Goal: Task Accomplishment & Management: Complete application form

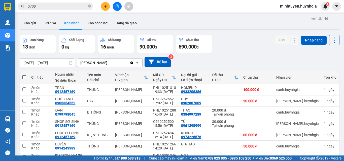
click at [105, 7] on icon "plus" at bounding box center [106, 7] width 4 height 4
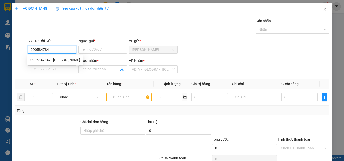
type input "0905847847"
click at [66, 61] on div "0905847847 - [PERSON_NAME]" at bounding box center [55, 60] width 50 height 6
type input "HIỀN"
type input "0989412412"
type input "CHI"
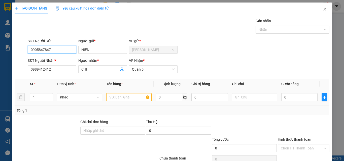
type input "0905847847"
click at [131, 98] on input "text" at bounding box center [128, 97] width 45 height 8
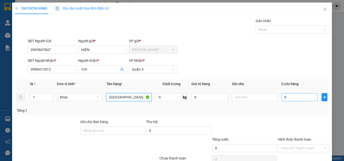
type input "[GEOGRAPHIC_DATA]"
click at [294, 95] on input "0" at bounding box center [299, 97] width 36 height 8
type input "3"
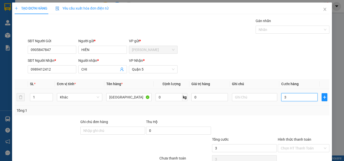
type input "30"
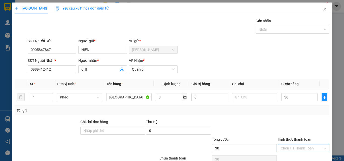
click at [303, 148] on input "Hình thức thanh toán" at bounding box center [302, 149] width 42 height 8
type input "30.000"
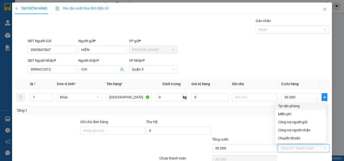
click at [301, 106] on div "Tại văn phòng" at bounding box center [300, 106] width 45 height 6
type input "0"
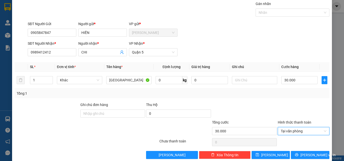
scroll to position [25, 0]
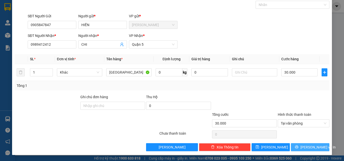
click at [317, 146] on button "[PERSON_NAME] và In" at bounding box center [310, 147] width 39 height 8
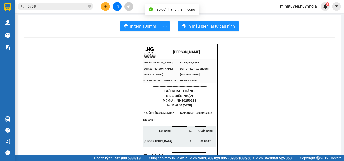
click at [146, 24] on span "In tem 100mm" at bounding box center [143, 26] width 26 height 6
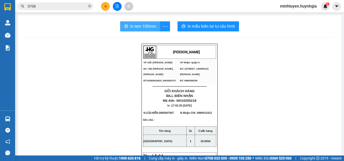
click at [147, 28] on span "In tem 100mm" at bounding box center [143, 26] width 26 height 6
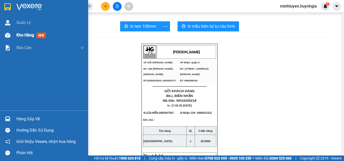
click at [14, 31] on div "Kho hàng mới" at bounding box center [44, 35] width 88 height 13
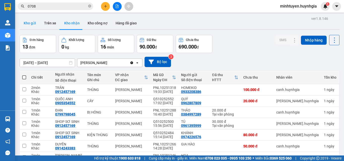
click at [28, 24] on button "Kho gửi" at bounding box center [30, 23] width 20 height 12
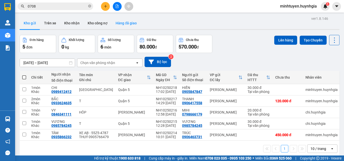
click at [126, 25] on button "Hàng đã giao" at bounding box center [125, 23] width 29 height 12
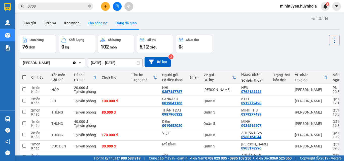
click at [105, 22] on button "Kho công nợ" at bounding box center [98, 23] width 28 height 12
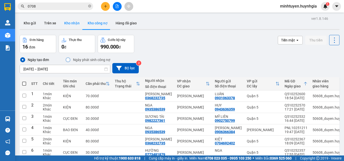
click at [66, 23] on button "Kho nhận" at bounding box center [71, 23] width 23 height 12
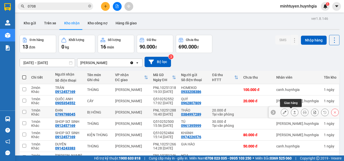
click at [293, 111] on icon at bounding box center [295, 113] width 4 height 4
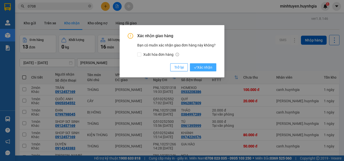
click at [208, 67] on span "Xác nhận" at bounding box center [203, 68] width 18 height 6
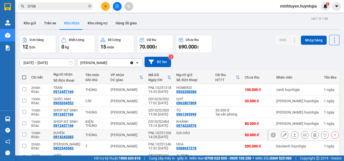
scroll to position [50, 0]
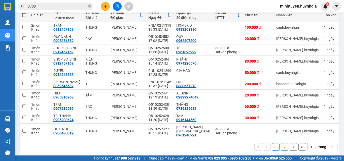
click at [281, 143] on button "2" at bounding box center [285, 147] width 8 height 8
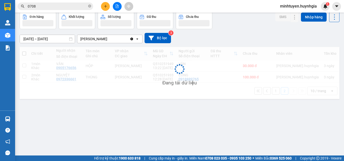
scroll to position [23, 0]
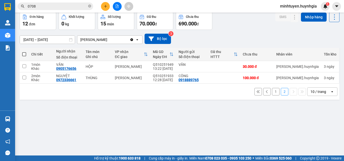
click at [265, 93] on icon at bounding box center [267, 92] width 4 height 4
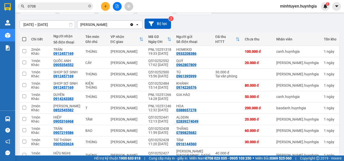
scroll to position [12, 0]
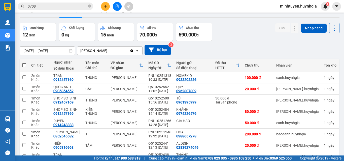
click at [106, 6] on icon "plus" at bounding box center [106, 7] width 4 height 4
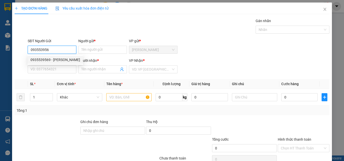
click at [60, 61] on div "0935539569 - [PERSON_NAME]" at bounding box center [55, 60] width 50 height 6
type input "0935539569"
type input "PHƯƠNG"
type input "0908414879"
type input "THUYÊN"
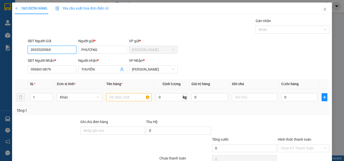
type input "0935539569"
click at [133, 98] on input "text" at bounding box center [128, 97] width 45 height 8
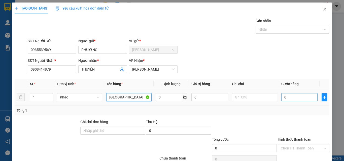
type input "[GEOGRAPHIC_DATA]"
click at [290, 95] on input "0" at bounding box center [299, 97] width 36 height 8
type input "5"
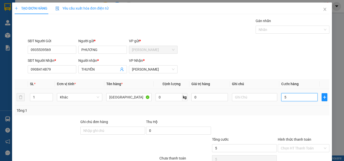
type input "50"
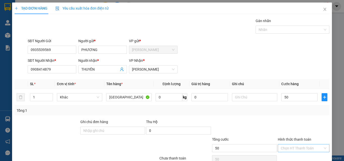
click at [300, 150] on input "Hình thức thanh toán" at bounding box center [302, 149] width 42 height 8
type input "50.000"
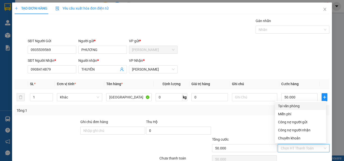
click at [295, 107] on div "Tại văn phòng" at bounding box center [300, 106] width 45 height 6
type input "0"
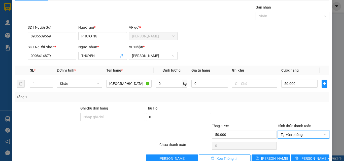
scroll to position [25, 0]
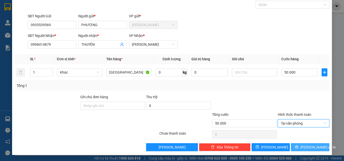
click at [295, 147] on button "[PERSON_NAME] và In" at bounding box center [310, 147] width 39 height 8
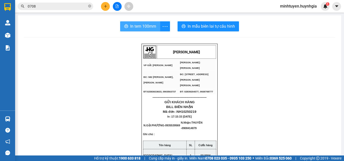
click at [142, 25] on span "In tem 100mm" at bounding box center [143, 26] width 26 height 6
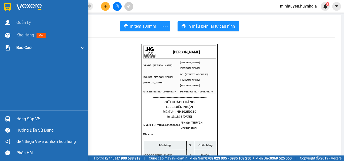
drag, startPoint x: 35, startPoint y: 34, endPoint x: 46, endPoint y: 48, distance: 17.5
click at [35, 34] on div "Kho hàng mới" at bounding box center [31, 35] width 31 height 6
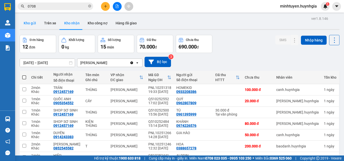
click at [37, 25] on button "Kho gửi" at bounding box center [30, 23] width 20 height 12
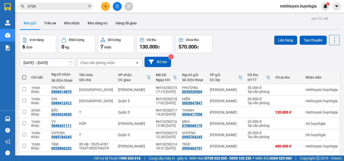
click at [107, 8] on button at bounding box center [105, 6] width 9 height 9
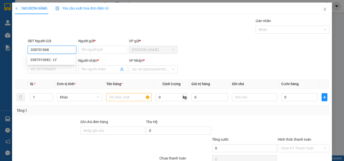
type input "0387010682"
click at [55, 61] on div "0387010682 - LY" at bounding box center [51, 60] width 42 height 6
type input "LY"
type input "0395037427"
type input "VY"
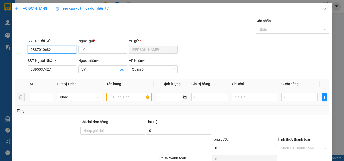
type input "0387010682"
click at [126, 99] on input "text" at bounding box center [128, 97] width 45 height 8
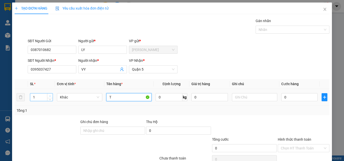
type input "T"
type input "2"
click at [50, 97] on icon "up" at bounding box center [50, 96] width 2 height 2
click at [292, 100] on input "0" at bounding box center [299, 97] width 36 height 8
type input "1"
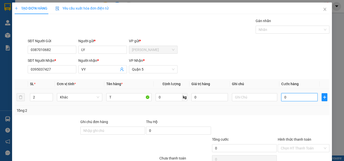
type input "1"
type input "14"
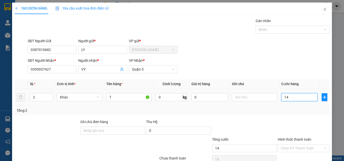
type input "140"
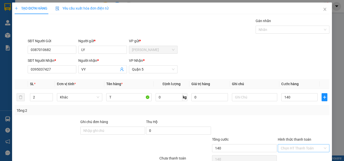
click at [298, 145] on input "Hình thức thanh toán" at bounding box center [302, 149] width 42 height 8
type input "140.000"
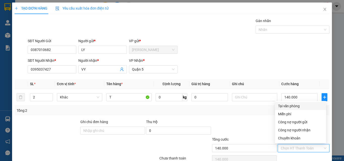
click at [298, 103] on div "Tại văn phòng" at bounding box center [300, 106] width 45 height 6
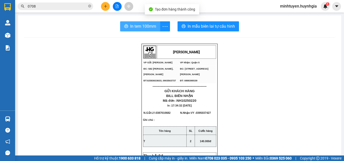
click at [141, 26] on span "In tem 100mm" at bounding box center [143, 26] width 26 height 6
click at [140, 27] on span "In tem 100mm" at bounding box center [143, 26] width 26 height 6
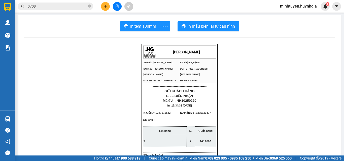
click at [101, 7] on div at bounding box center [117, 6] width 38 height 9
click at [103, 7] on button at bounding box center [105, 6] width 9 height 9
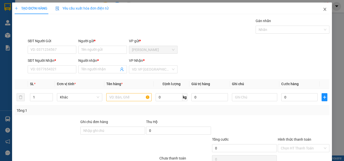
click at [323, 7] on span "Close" at bounding box center [325, 10] width 14 height 14
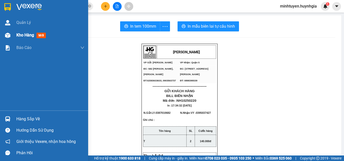
click at [27, 37] on span "Kho hàng" at bounding box center [25, 35] width 18 height 5
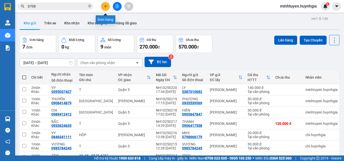
click at [107, 9] on button at bounding box center [105, 6] width 9 height 9
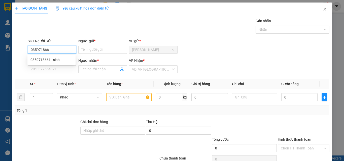
type input "0359718661"
click at [53, 63] on div "0359718661 - sinh" at bounding box center [51, 60] width 48 height 8
type input "sinh"
type input "0386909434"
type input "thịnh"
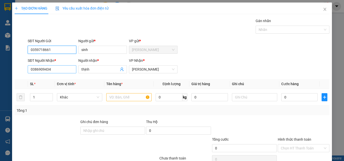
type input "0359718661"
click at [61, 67] on input "0386909434" at bounding box center [52, 69] width 49 height 8
click at [60, 68] on input "0386909434" at bounding box center [52, 69] width 49 height 8
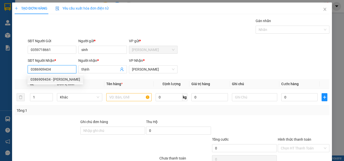
click at [60, 68] on input "0386909434" at bounding box center [52, 69] width 49 height 8
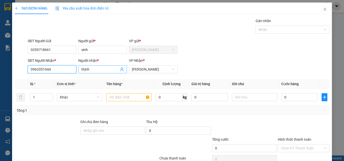
type input "0962051044"
click at [102, 69] on input "thịnh" at bounding box center [99, 70] width 37 height 6
type input "R"
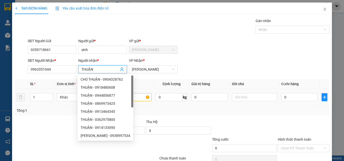
type input "THUẬN"
click at [138, 96] on input "text" at bounding box center [128, 97] width 45 height 8
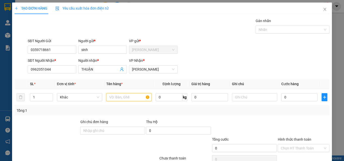
type input "Y"
type input "[GEOGRAPHIC_DATA]"
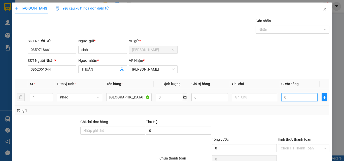
click at [303, 97] on input "0" at bounding box center [299, 97] width 36 height 8
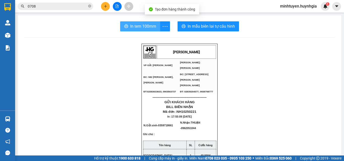
click at [148, 27] on span "In tem 100mm" at bounding box center [143, 26] width 26 height 6
click at [138, 25] on span "In tem 100mm" at bounding box center [143, 26] width 26 height 6
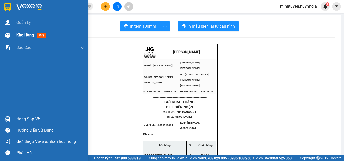
click at [20, 34] on span "Kho hàng" at bounding box center [25, 35] width 18 height 5
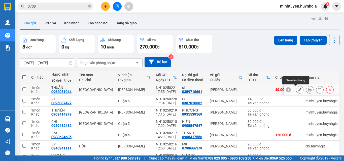
click at [298, 89] on icon at bounding box center [300, 90] width 4 height 4
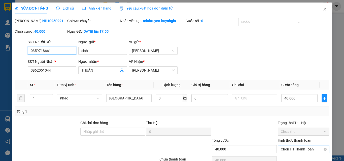
click at [297, 146] on span "Chọn HT Thanh Toán" at bounding box center [304, 150] width 46 height 8
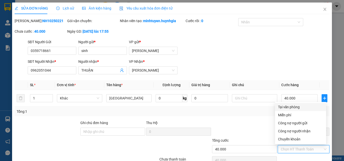
click at [292, 104] on div "Tại văn phòng" at bounding box center [300, 107] width 45 height 6
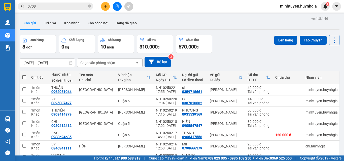
click at [107, 9] on button at bounding box center [105, 6] width 9 height 9
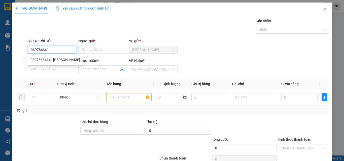
type input "0397863414"
click at [63, 57] on div "0397863414 - [PERSON_NAME]" at bounding box center [55, 60] width 56 height 8
type input "UYÊN"
type input "0388700293"
type input "THY"
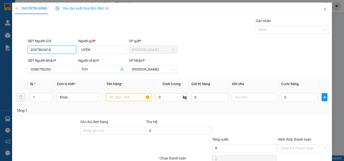
type input "0397863414"
click at [115, 97] on input "text" at bounding box center [128, 97] width 45 height 8
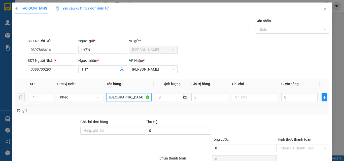
type input "[GEOGRAPHIC_DATA]"
click at [291, 91] on td "0" at bounding box center [299, 97] width 40 height 17
click at [294, 97] on input "0" at bounding box center [299, 97] width 36 height 8
type input "4"
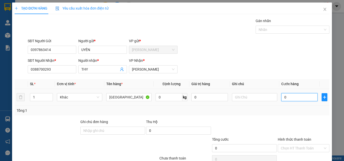
type input "4"
type input "40"
click at [304, 144] on div "Chọn HT Thanh Toán" at bounding box center [304, 148] width 52 height 8
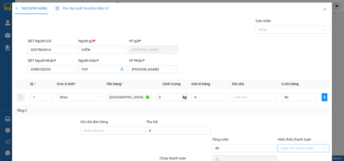
type input "40.000"
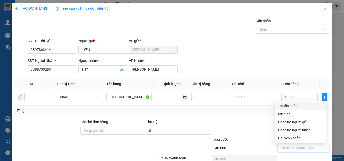
drag, startPoint x: 266, startPoint y: 52, endPoint x: 167, endPoint y: 34, distance: 100.6
click at [266, 52] on div "Transit Pickup Surcharge Ids Transit Deliver Surcharge Ids Transit Deliver Surc…" at bounding box center [172, 97] width 315 height 158
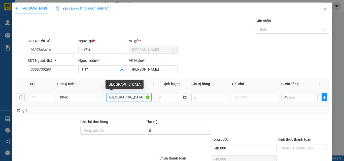
click at [119, 93] on input "[GEOGRAPHIC_DATA]" at bounding box center [128, 97] width 45 height 8
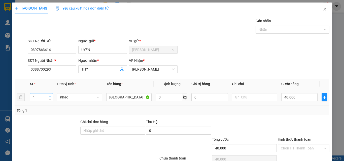
type input "2"
click at [50, 96] on icon "up" at bounding box center [50, 96] width 2 height 1
click at [125, 93] on input "[GEOGRAPHIC_DATA]" at bounding box center [128, 97] width 45 height 8
click at [298, 93] on input "40.000" at bounding box center [299, 97] width 36 height 8
type input "9"
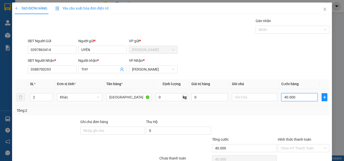
type input "9"
type input "90"
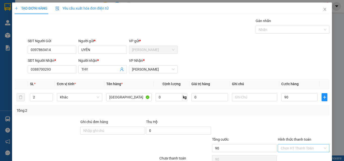
click at [307, 145] on input "Hình thức thanh toán" at bounding box center [302, 149] width 42 height 8
type input "90.000"
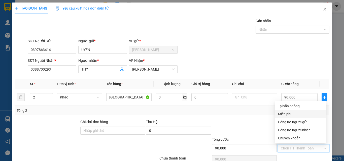
click at [296, 103] on div "Tại văn phòng" at bounding box center [300, 106] width 45 height 6
type input "0"
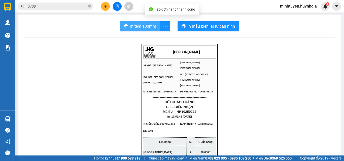
click at [147, 28] on span "In tem 100mm" at bounding box center [143, 26] width 26 height 6
click at [141, 27] on span "In tem 100mm" at bounding box center [143, 26] width 26 height 6
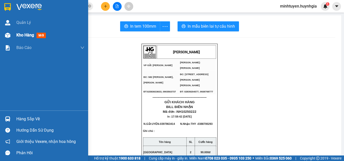
click at [23, 37] on span "Kho hàng" at bounding box center [25, 35] width 18 height 5
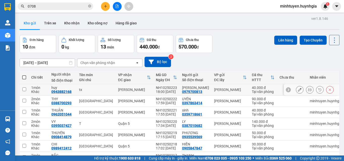
click at [308, 90] on icon at bounding box center [310, 90] width 4 height 4
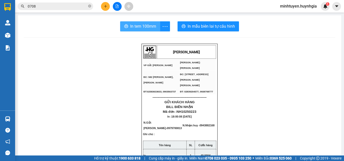
click at [148, 25] on span "In tem 100mm" at bounding box center [143, 26] width 26 height 6
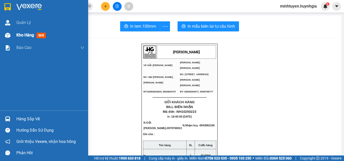
click at [16, 34] on div "Kho hàng mới" at bounding box center [44, 35] width 88 height 13
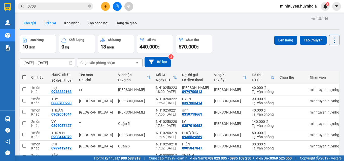
click at [47, 26] on button "Trên xe" at bounding box center [50, 23] width 20 height 12
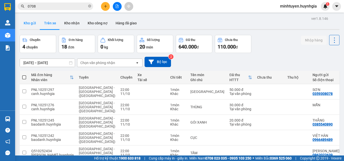
click at [33, 24] on button "Kho gửi" at bounding box center [30, 23] width 20 height 12
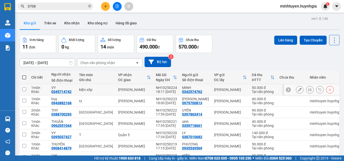
click at [308, 89] on icon at bounding box center [310, 90] width 4 height 4
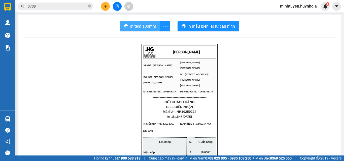
click at [138, 24] on span "In tem 100mm" at bounding box center [143, 26] width 26 height 6
click at [140, 28] on span "In tem 100mm" at bounding box center [143, 26] width 26 height 6
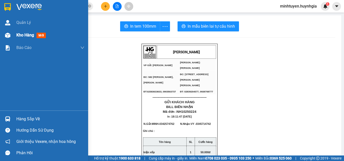
click at [12, 34] on div "Kho hàng mới" at bounding box center [44, 35] width 88 height 13
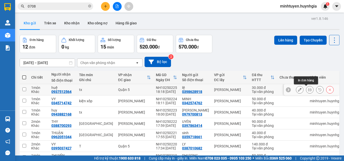
click at [306, 88] on button at bounding box center [309, 90] width 7 height 9
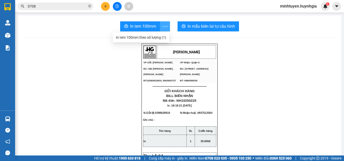
click at [160, 25] on span "more" at bounding box center [165, 26] width 10 height 6
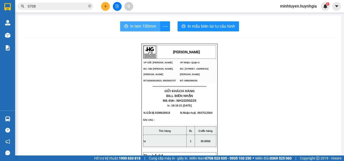
click at [142, 23] on span "In tem 100mm" at bounding box center [143, 26] width 26 height 6
click at [139, 25] on span "In tem 100mm" at bounding box center [143, 26] width 26 height 6
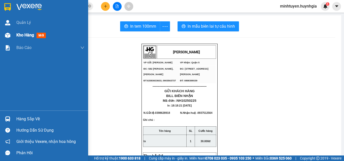
click at [28, 36] on span "Kho hàng" at bounding box center [25, 35] width 18 height 5
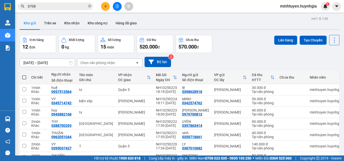
click at [34, 26] on button "Kho gửi" at bounding box center [30, 23] width 20 height 12
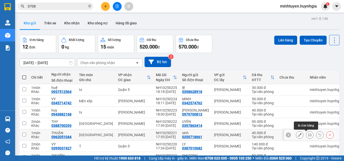
click at [308, 133] on icon at bounding box center [310, 135] width 4 height 4
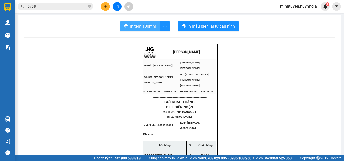
click at [146, 24] on span "In tem 100mm" at bounding box center [143, 26] width 26 height 6
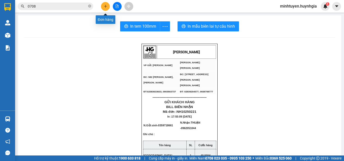
click at [105, 8] on icon "plus" at bounding box center [106, 7] width 4 height 4
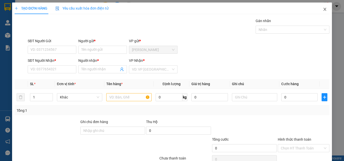
click at [323, 8] on icon "close" at bounding box center [325, 9] width 4 height 4
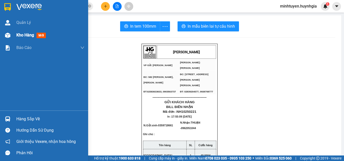
click at [28, 34] on span "Kho hàng" at bounding box center [25, 35] width 18 height 5
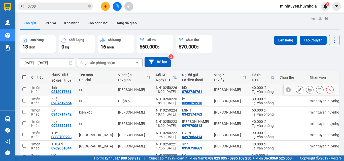
click at [306, 87] on button at bounding box center [309, 90] width 7 height 9
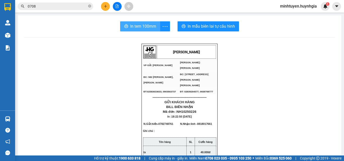
click at [133, 26] on span "In tem 100mm" at bounding box center [143, 26] width 26 height 6
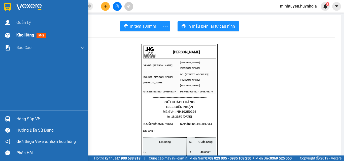
drag, startPoint x: 21, startPoint y: 35, endPoint x: 25, endPoint y: 32, distance: 5.2
click at [21, 35] on span "Kho hàng" at bounding box center [25, 35] width 18 height 5
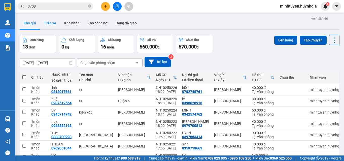
click at [50, 25] on button "Trên xe" at bounding box center [50, 23] width 20 height 12
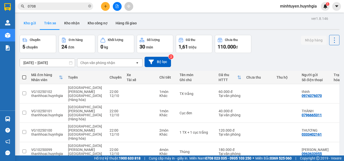
click at [31, 25] on button "Kho gửi" at bounding box center [30, 23] width 20 height 12
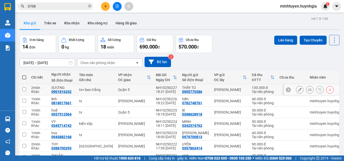
click at [306, 89] on button at bounding box center [309, 90] width 7 height 9
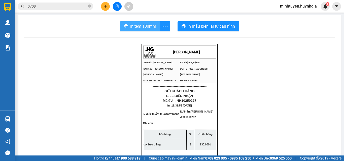
click at [145, 29] on span "In tem 100mm" at bounding box center [143, 26] width 26 height 6
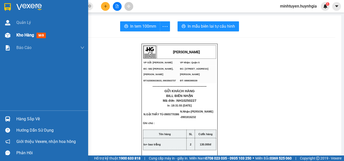
click at [23, 35] on span "Kho hàng" at bounding box center [25, 35] width 18 height 5
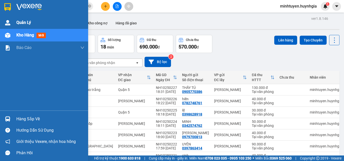
click at [32, 20] on div "Quản Lý" at bounding box center [50, 22] width 68 height 13
click at [26, 24] on span "Quản Lý" at bounding box center [23, 22] width 15 height 6
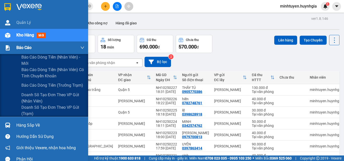
click at [26, 49] on span "Báo cáo" at bounding box center [23, 48] width 15 height 6
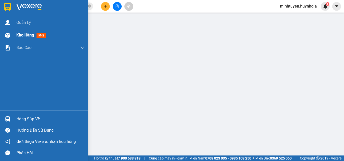
click at [27, 38] on div "Kho hàng mới" at bounding box center [31, 35] width 31 height 6
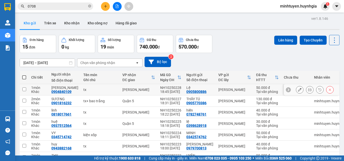
click at [306, 90] on button at bounding box center [309, 90] width 7 height 9
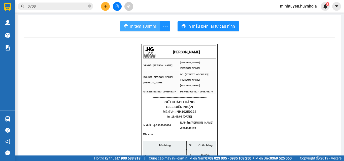
click at [133, 27] on span "In tem 100mm" at bounding box center [143, 26] width 26 height 6
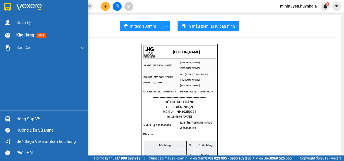
click at [20, 36] on span "Kho hàng" at bounding box center [25, 35] width 18 height 5
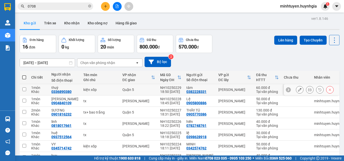
click at [308, 90] on icon at bounding box center [310, 90] width 4 height 4
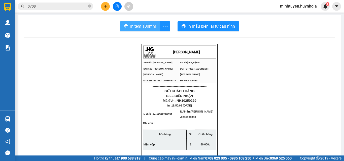
click at [139, 27] on span "In tem 100mm" at bounding box center [143, 26] width 26 height 6
click at [141, 26] on span "In tem 100mm" at bounding box center [143, 26] width 26 height 6
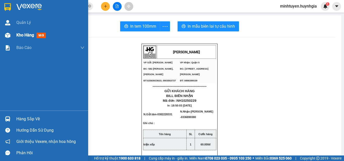
click at [21, 34] on span "Kho hàng" at bounding box center [25, 35] width 18 height 5
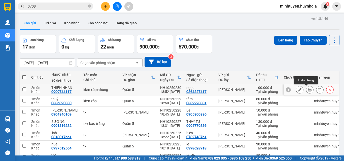
click at [306, 88] on button at bounding box center [309, 90] width 7 height 9
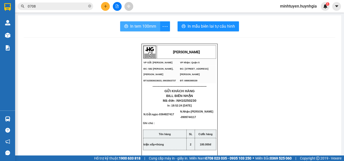
click at [148, 25] on span "In tem 100mm" at bounding box center [143, 26] width 26 height 6
click at [142, 26] on span "In tem 100mm" at bounding box center [143, 26] width 26 height 6
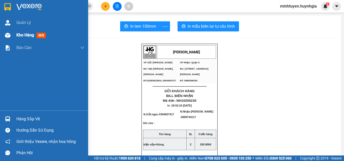
click at [30, 37] on span "Kho hàng" at bounding box center [25, 35] width 18 height 5
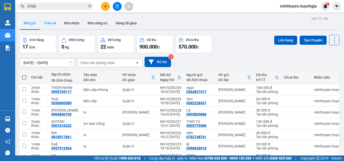
click at [50, 22] on button "Trên xe" at bounding box center [50, 23] width 20 height 12
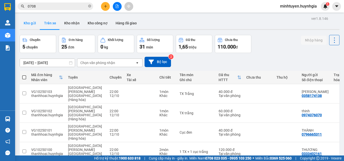
click at [35, 22] on button "Kho gửi" at bounding box center [30, 23] width 20 height 12
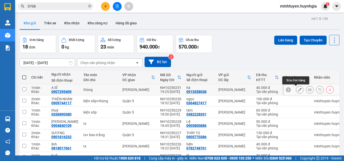
click at [308, 90] on icon at bounding box center [310, 90] width 4 height 4
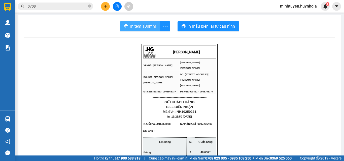
click at [143, 26] on span "In tem 100mm" at bounding box center [143, 26] width 26 height 6
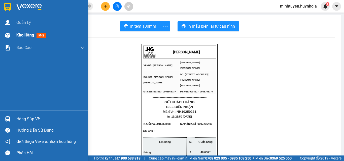
click at [25, 32] on div "Kho hàng mới" at bounding box center [50, 35] width 68 height 13
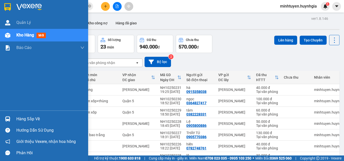
click at [39, 34] on span "mới" at bounding box center [40, 36] width 9 height 6
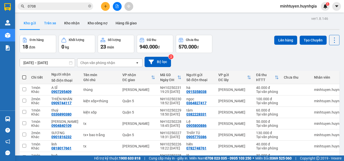
click at [52, 23] on button "Trên xe" at bounding box center [50, 23] width 20 height 12
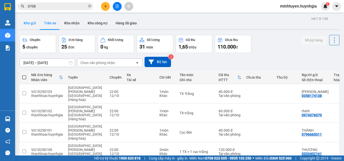
click at [26, 22] on button "Kho gửi" at bounding box center [30, 23] width 20 height 12
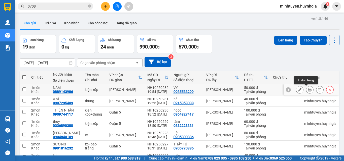
click at [309, 90] on button at bounding box center [309, 90] width 7 height 9
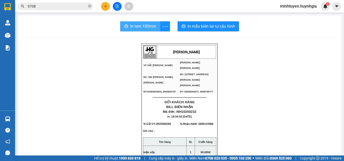
click at [132, 28] on span "In tem 100mm" at bounding box center [143, 26] width 26 height 6
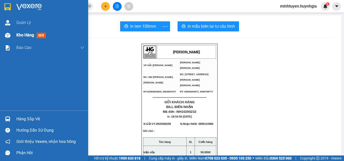
click at [19, 36] on span "Kho hàng" at bounding box center [25, 35] width 18 height 5
